Goal: Entertainment & Leisure: Consume media (video, audio)

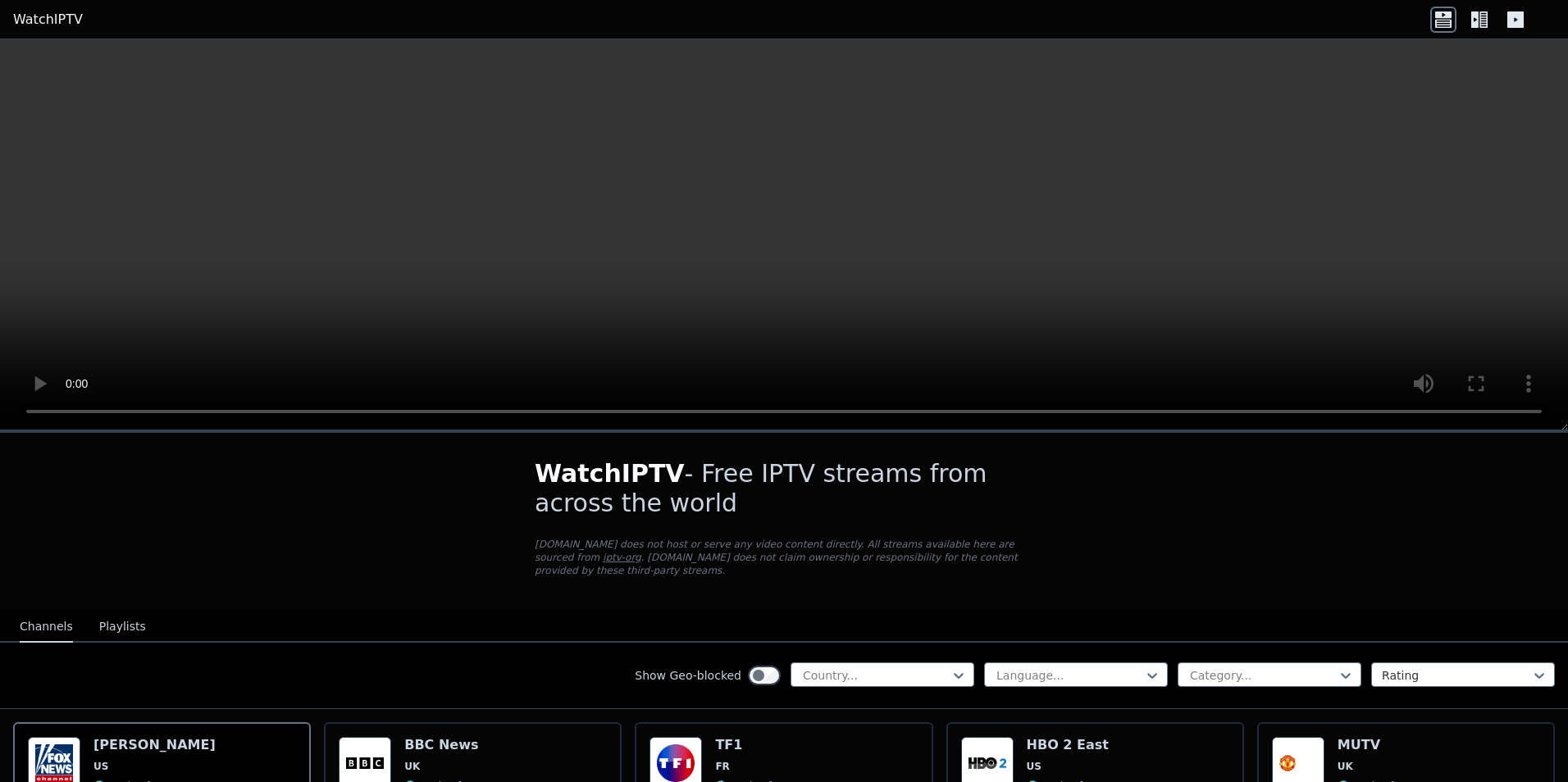
click at [1357, 662] on div "Language... Category... Rating" at bounding box center [1269, 675] width 571 height 26
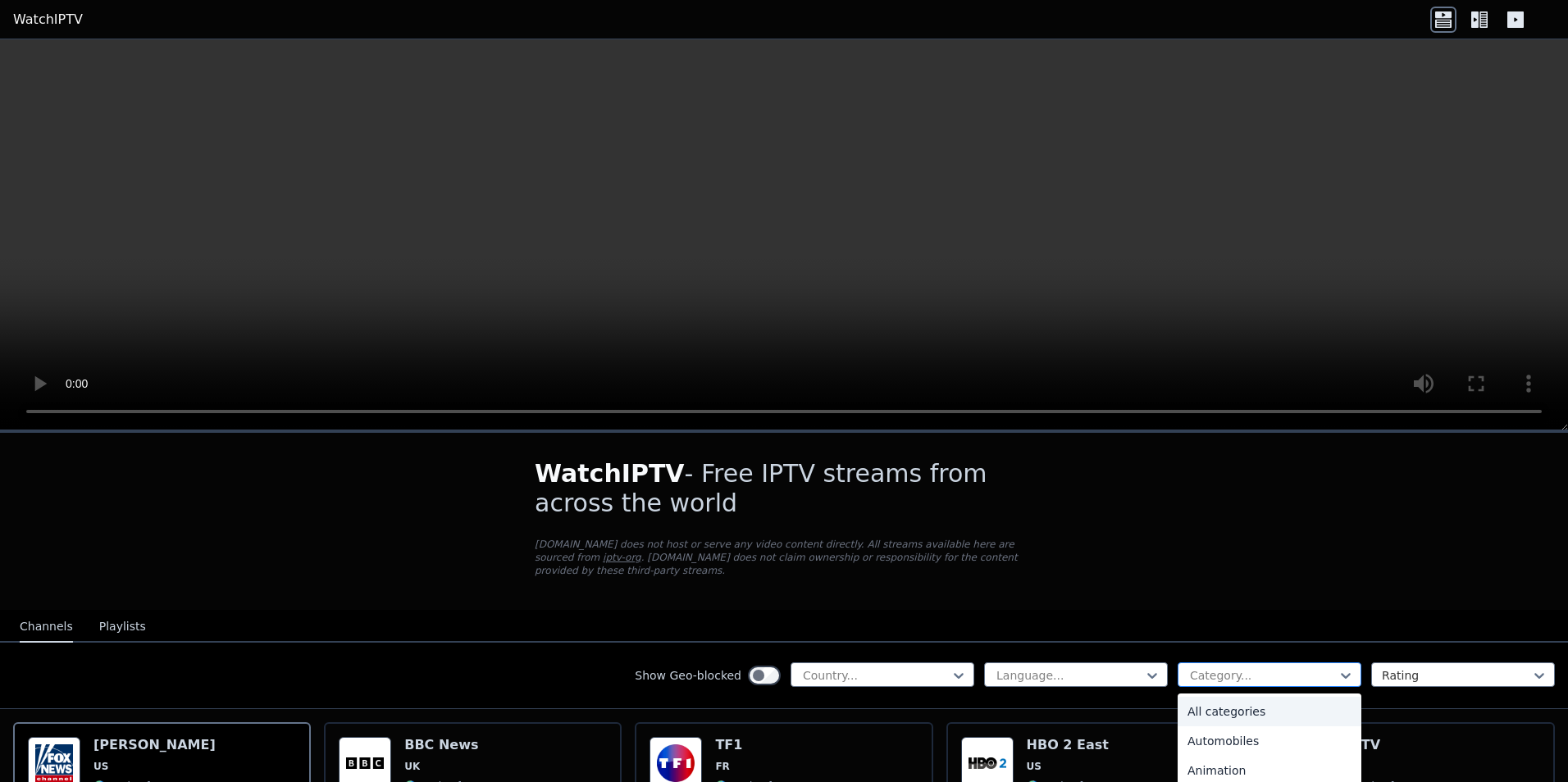
click at [1313, 668] on div at bounding box center [1264, 675] width 149 height 16
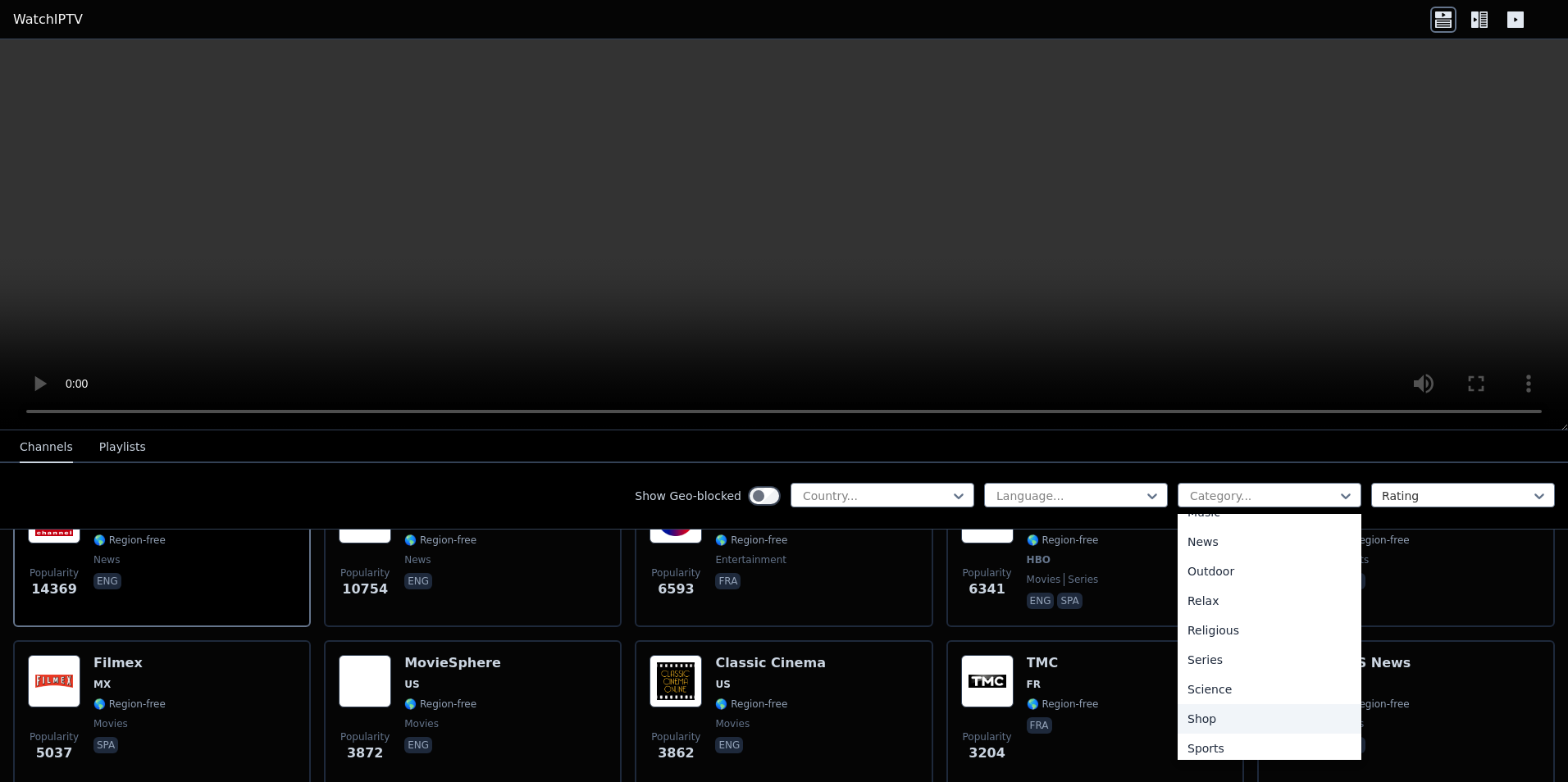
scroll to position [558, 0]
click at [1212, 681] on div "Sports" at bounding box center [1269, 682] width 184 height 30
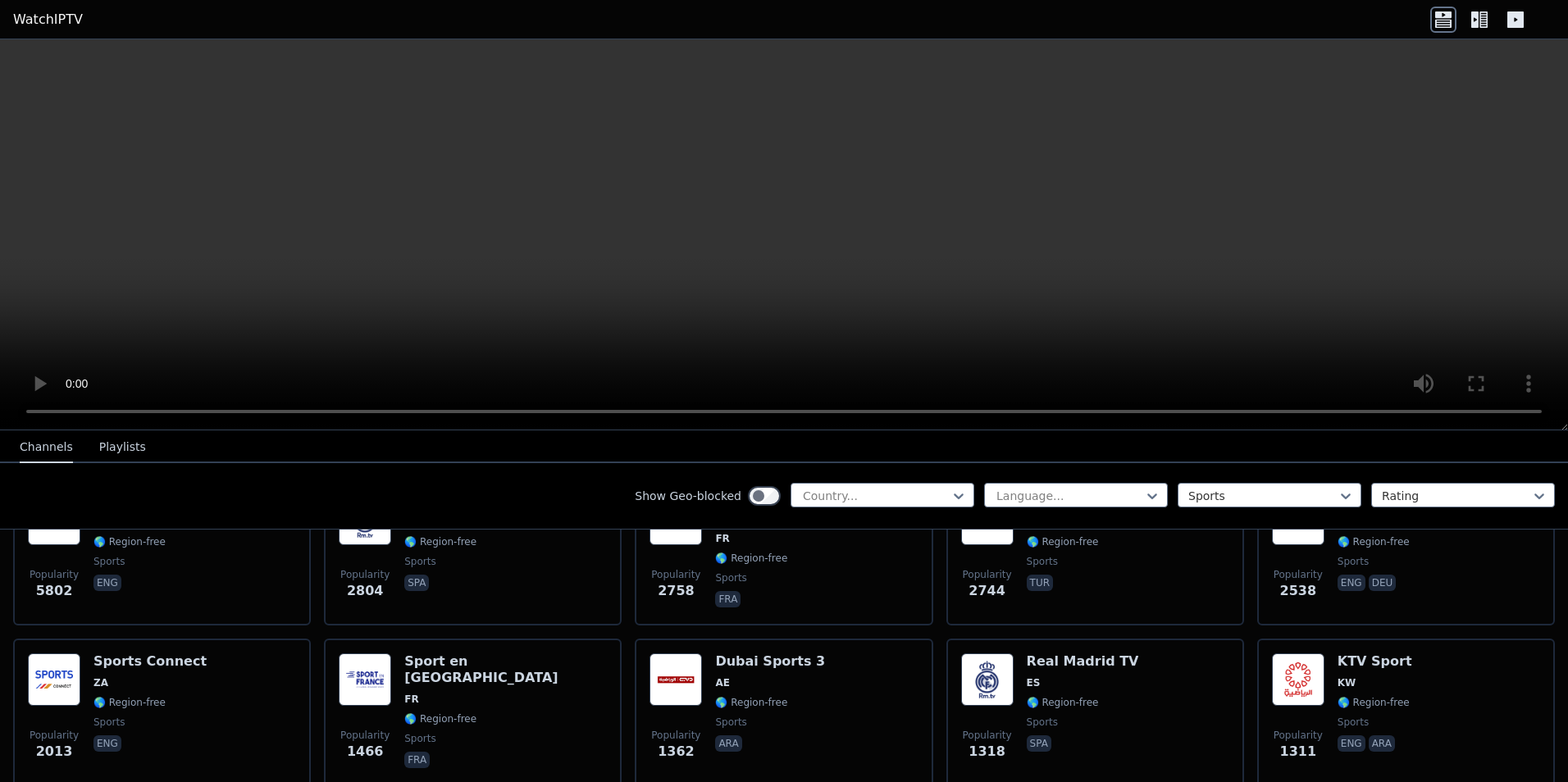
scroll to position [246, 0]
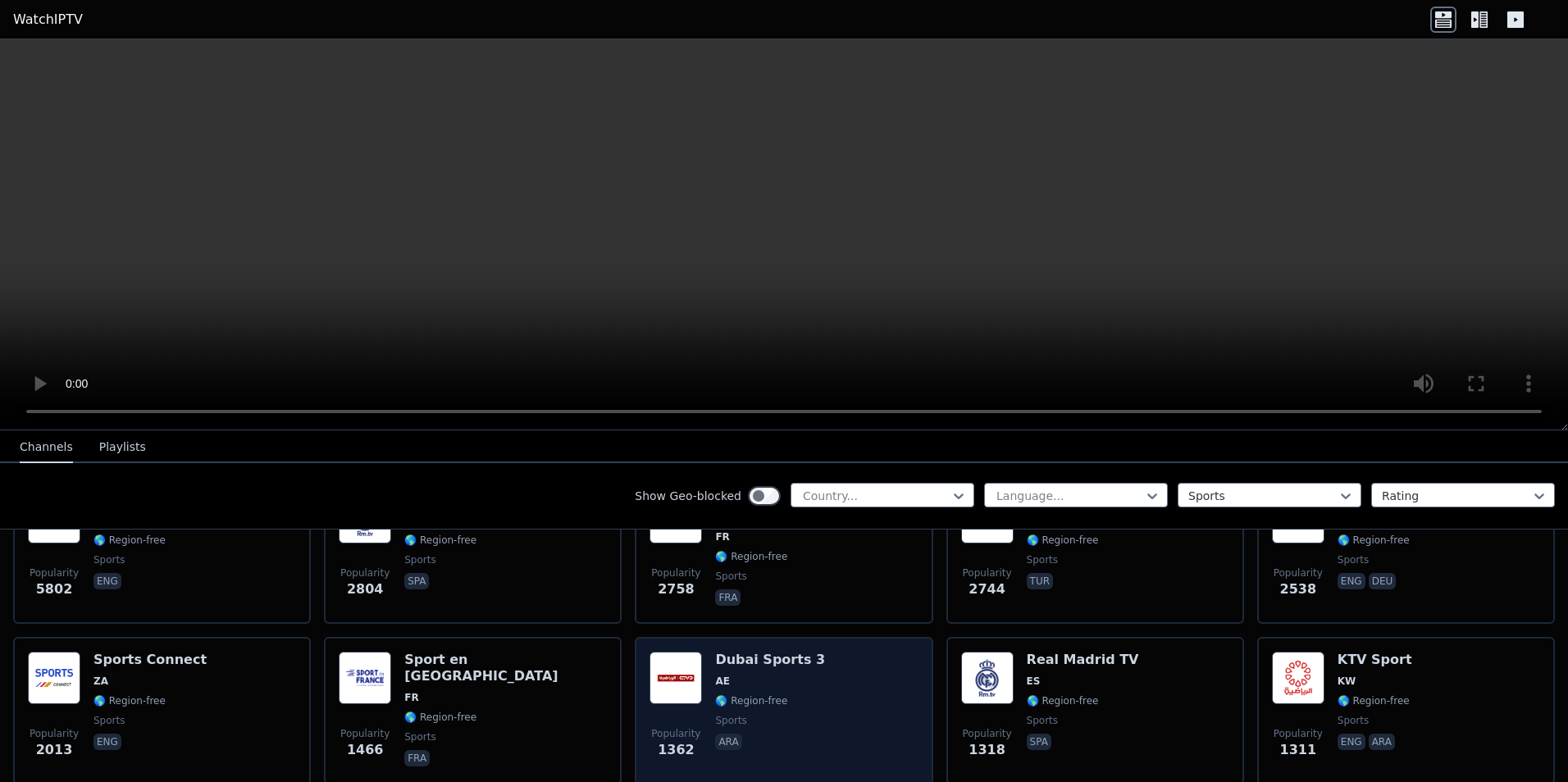
click at [837, 685] on div "Popularity 1362 Dubai Sports 3 AE 🌎 Region-free sports ara" at bounding box center [784, 710] width 268 height 118
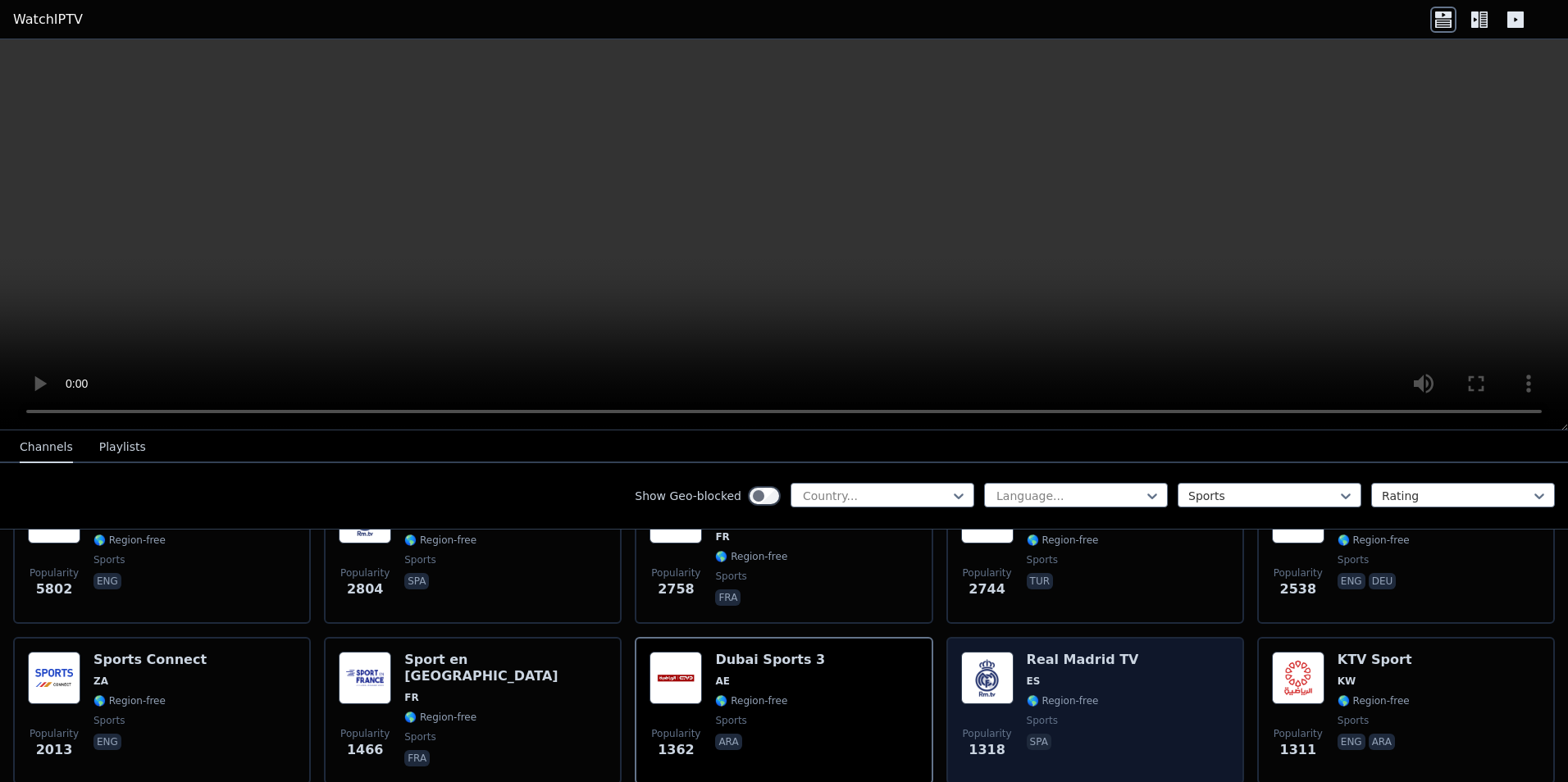
click at [1176, 675] on div "Popularity 1318 Real Madrid TV ES 🌎 Region-free sports spa" at bounding box center [1095, 710] width 268 height 118
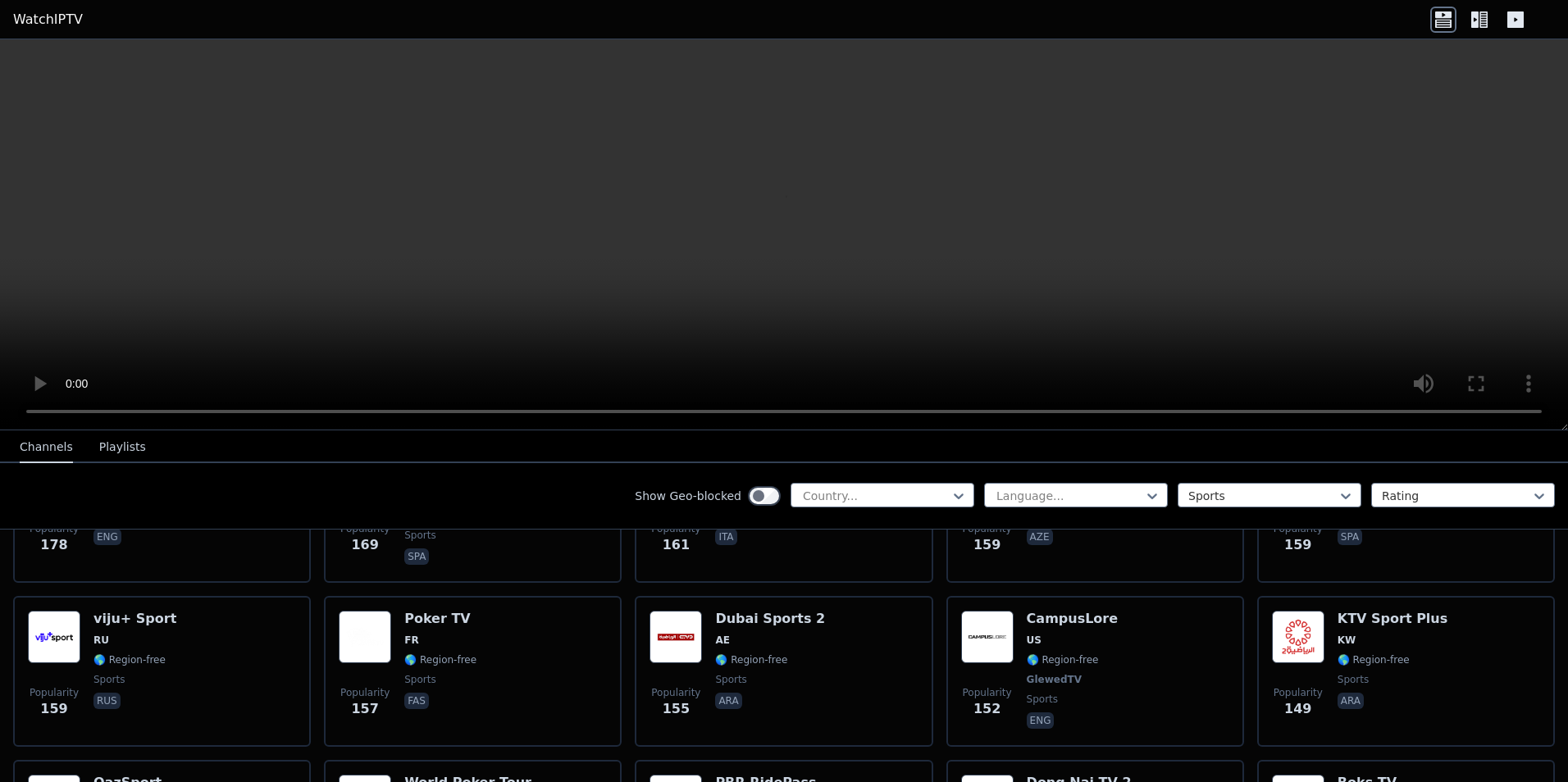
scroll to position [2296, 0]
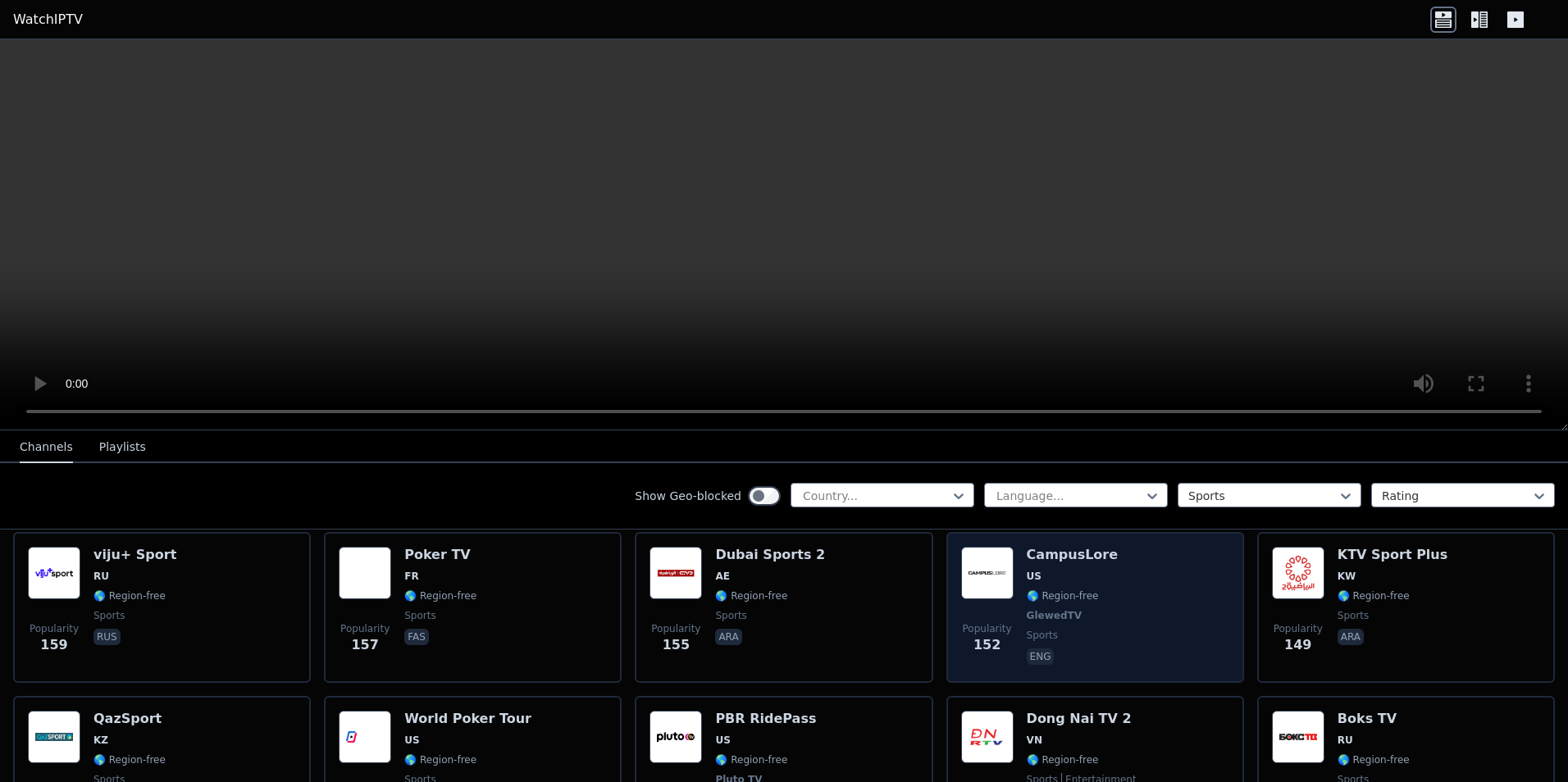
click at [1114, 592] on div "Popularity 152 CampusLore [GEOGRAPHIC_DATA] 🌎 Region-free GlewedTV sports eng" at bounding box center [1095, 608] width 268 height 122
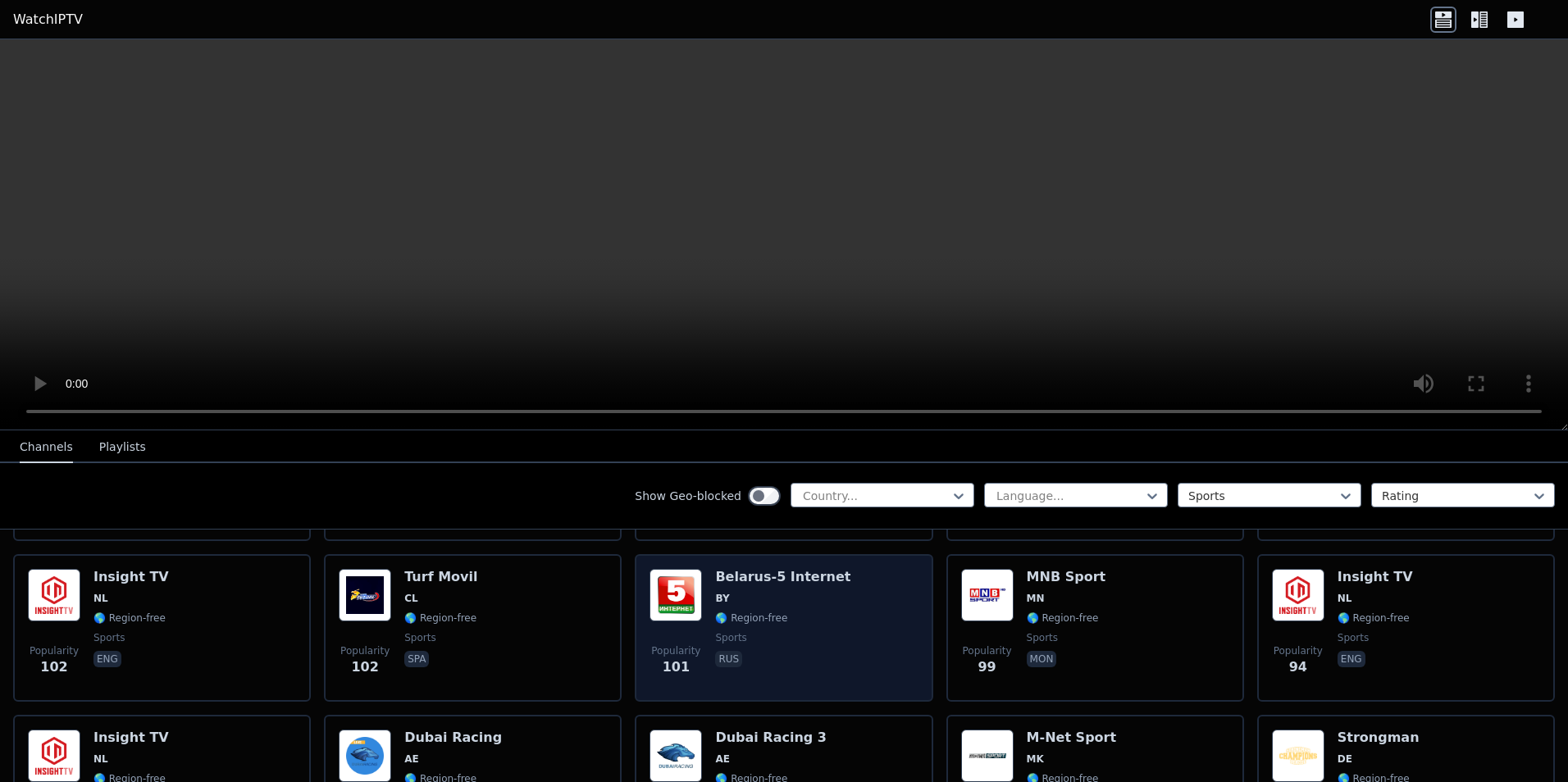
scroll to position [3199, 0]
